Goal: Task Accomplishment & Management: Manage account settings

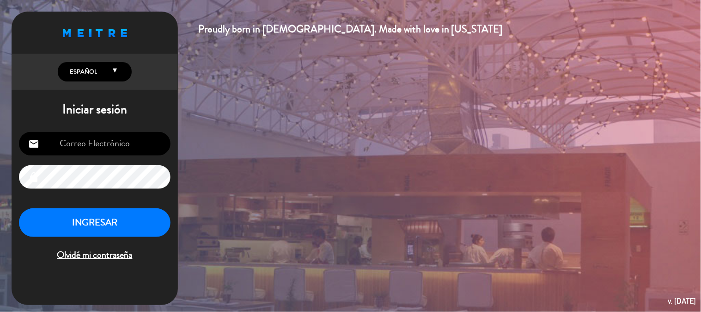
type input "[EMAIL_ADDRESS][DOMAIN_NAME]"
click at [123, 213] on button "INGRESAR" at bounding box center [95, 222] width 152 height 29
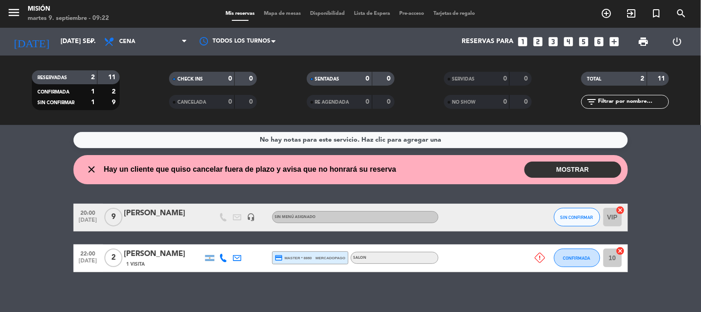
click at [94, 172] on icon "close" at bounding box center [91, 169] width 11 height 11
click at [92, 170] on icon "close" at bounding box center [91, 169] width 11 height 11
click at [90, 168] on icon "close" at bounding box center [91, 169] width 11 height 11
